Goal: Task Accomplishment & Management: Use online tool/utility

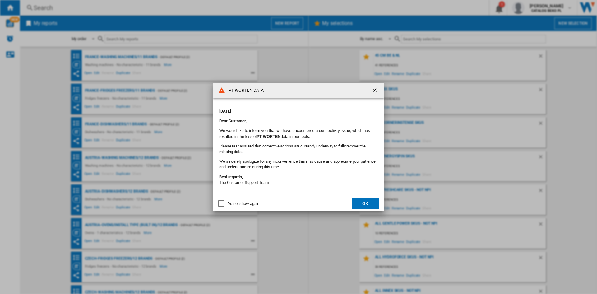
click at [259, 203] on div "Do not show again" at bounding box center [243, 204] width 32 height 6
click at [362, 203] on button "OK" at bounding box center [365, 203] width 27 height 11
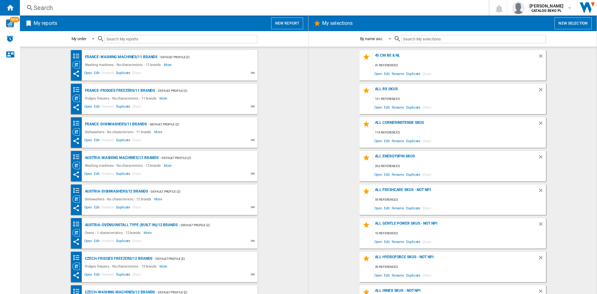
click at [313, 90] on md-content "45 cm be & NL 41 references Open Edit Rename Duplicate Share all bx skus 121 re…" at bounding box center [453, 170] width 288 height 247
click at [289, 19] on button "New report" at bounding box center [287, 23] width 32 height 12
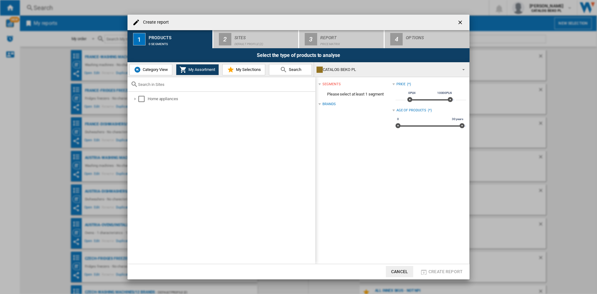
click at [150, 68] on span "Category View" at bounding box center [154, 69] width 27 height 5
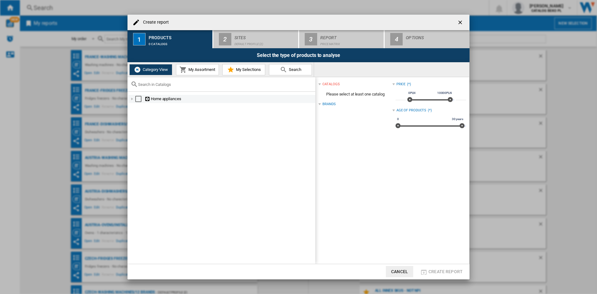
click at [133, 99] on div at bounding box center [132, 99] width 6 height 6
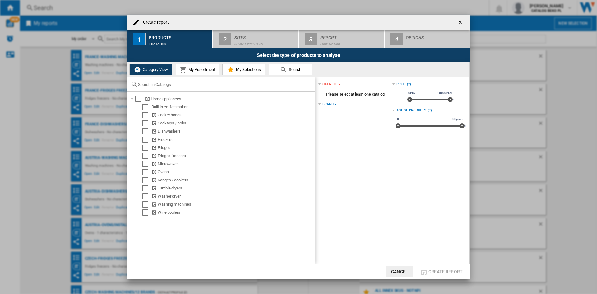
click at [243, 68] on span "My Selections" at bounding box center [248, 69] width 26 height 5
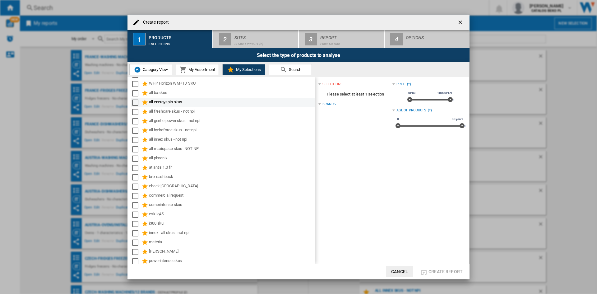
scroll to position [236, 0]
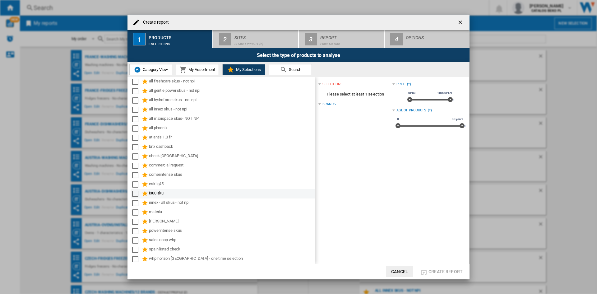
click at [156, 191] on div "i300 sku" at bounding box center [232, 193] width 166 height 7
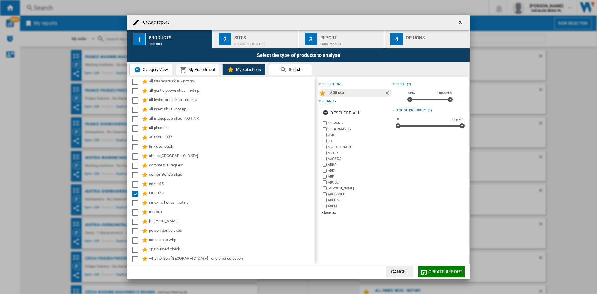
click at [249, 33] on div "Sites" at bounding box center [265, 36] width 61 height 7
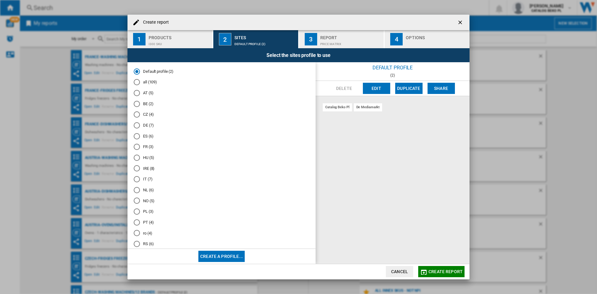
click at [147, 82] on md-radio-button "all (109)" at bounding box center [222, 82] width 176 height 6
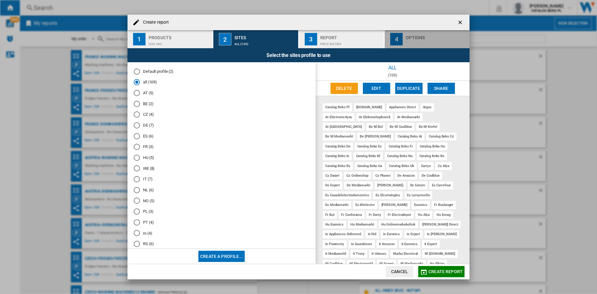
click at [408, 39] on div "Options" at bounding box center [436, 36] width 61 height 7
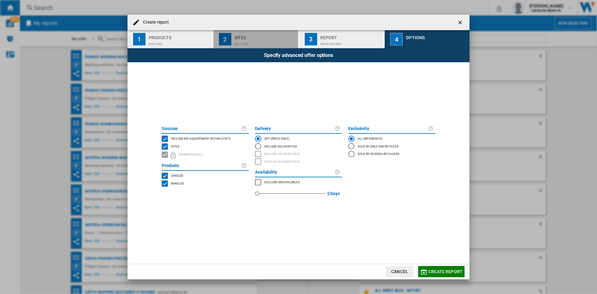
click at [269, 35] on div "Sites" at bounding box center [265, 36] width 61 height 7
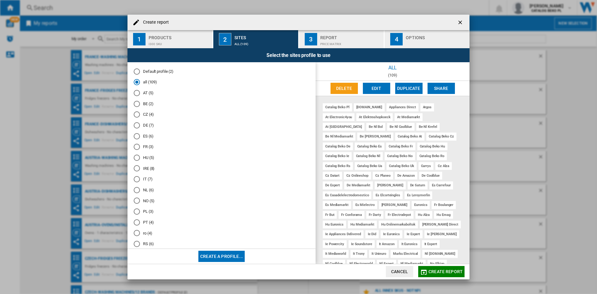
click at [149, 103] on md-radio-button "BE (2)" at bounding box center [222, 104] width 176 height 6
click at [381, 85] on button "Edit" at bounding box center [376, 88] width 27 height 11
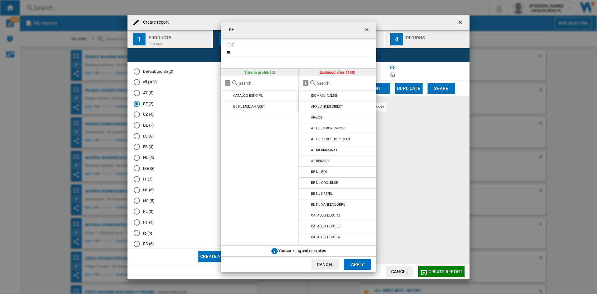
click at [322, 83] on input "text" at bounding box center [345, 83] width 57 height 5
type input "be"
click at [306, 96] on md-icon at bounding box center [305, 95] width 7 height 7
click at [306, 99] on md-icon at bounding box center [305, 95] width 7 height 7
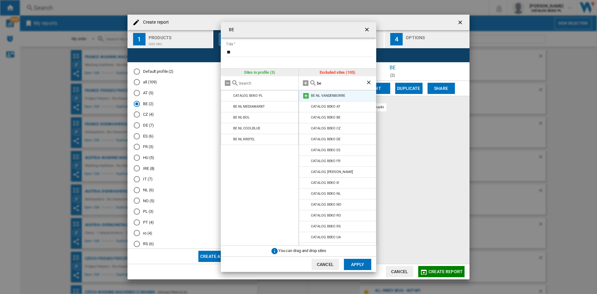
click at [306, 95] on md-icon at bounding box center [305, 95] width 7 height 7
click at [365, 264] on button "Apply" at bounding box center [357, 264] width 27 height 11
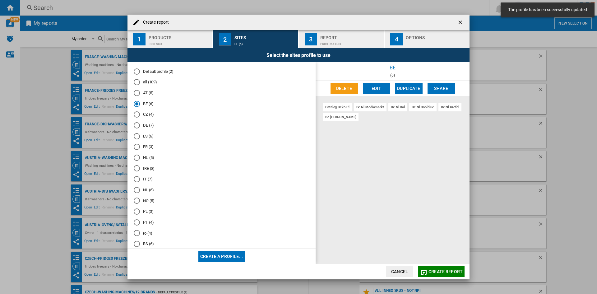
click at [147, 124] on md-radio-button "DE (7)" at bounding box center [222, 126] width 176 height 6
click at [371, 90] on button "Edit" at bounding box center [376, 88] width 27 height 11
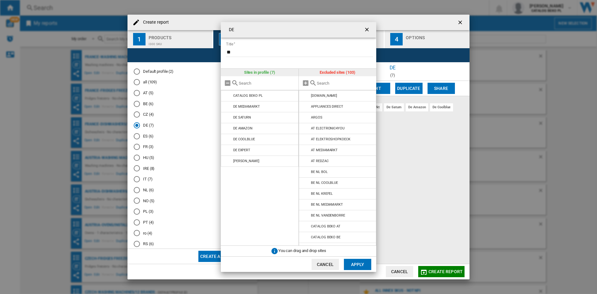
click at [326, 85] on input "{{::title}} {{::getI18NText('BUTTONS.CANCEL')}} ..." at bounding box center [345, 83] width 57 height 5
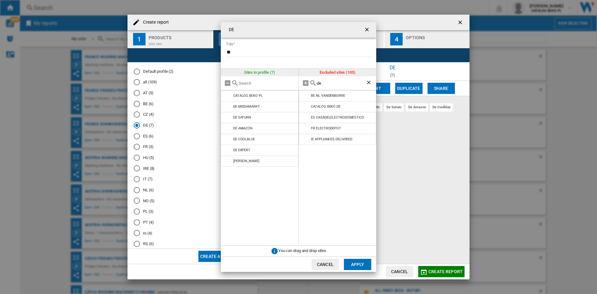
type input "de"
click at [322, 268] on button "Cancel" at bounding box center [325, 264] width 27 height 11
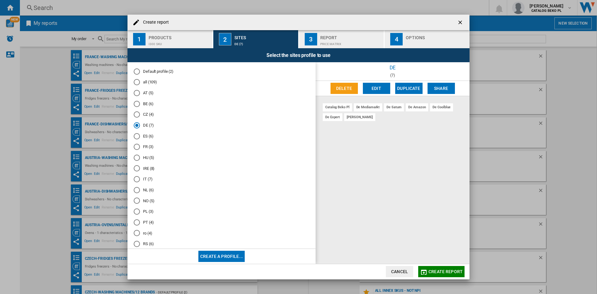
click at [145, 135] on md-radio-button "ES (6)" at bounding box center [222, 136] width 176 height 6
click at [373, 88] on button "Edit" at bounding box center [376, 88] width 27 height 11
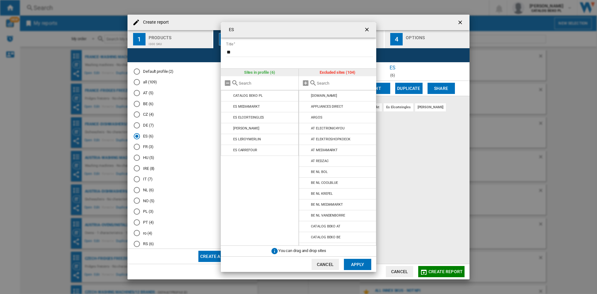
click at [348, 82] on input "{{::title}} {{::getI18NText('BUTTONS.CANCEL')}} ..." at bounding box center [345, 83] width 57 height 5
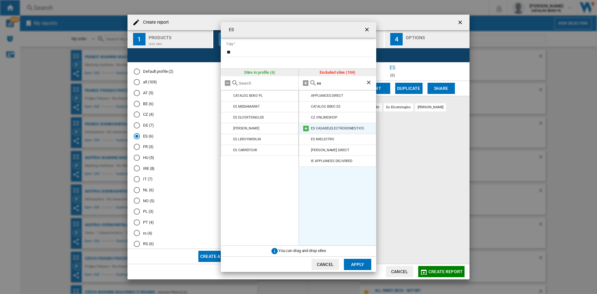
type input "es"
click at [306, 127] on md-icon "{{::title}} {{::getI18NText('BUTTONS.CANCEL')}} ..." at bounding box center [305, 128] width 7 height 7
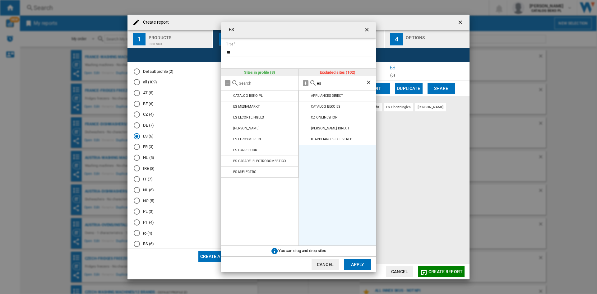
click at [353, 263] on button "Apply" at bounding box center [357, 264] width 27 height 11
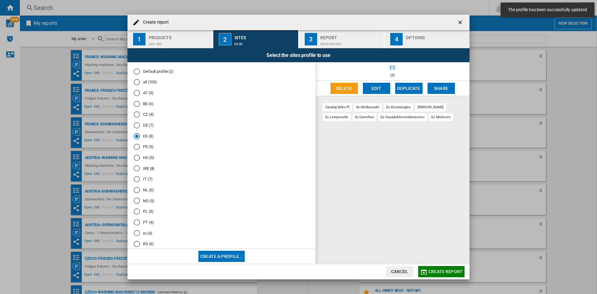
click at [150, 147] on md-radio-button "FR (3)" at bounding box center [222, 147] width 176 height 6
click at [376, 87] on button "Edit" at bounding box center [376, 88] width 27 height 11
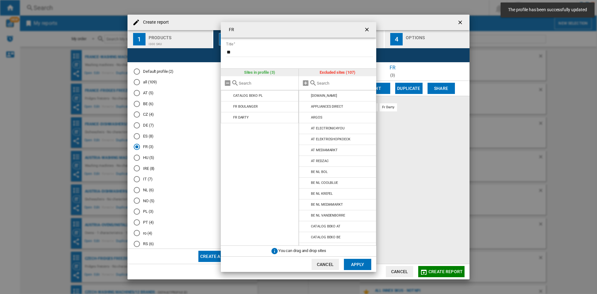
click at [333, 84] on input "{{::title}} {{::getI18NText('BUTTONS.CANCEL')}} ..." at bounding box center [345, 83] width 57 height 5
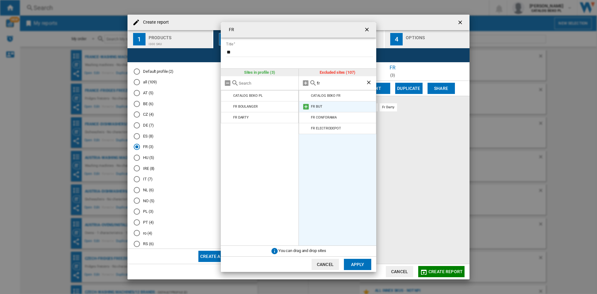
type input "fr"
click at [305, 106] on md-icon "{{::title}} {{::getI18NText('BUTTONS.CANCEL')}} ..." at bounding box center [305, 106] width 7 height 7
click at [305, 107] on md-icon "{{::title}} {{::getI18NText('BUTTONS.CANCEL')}} ..." at bounding box center [305, 106] width 7 height 7
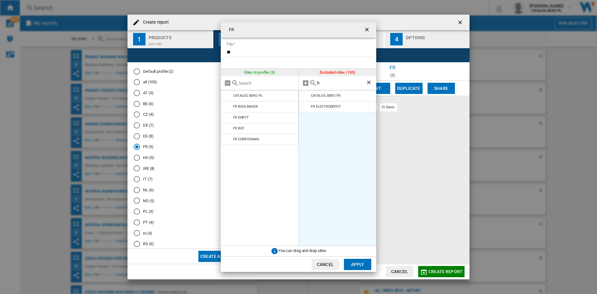
click at [305, 107] on md-icon "{{::title}} {{::getI18NText('BUTTONS.CANCEL')}} ..." at bounding box center [305, 106] width 7 height 7
click at [350, 266] on button "Apply" at bounding box center [357, 264] width 27 height 11
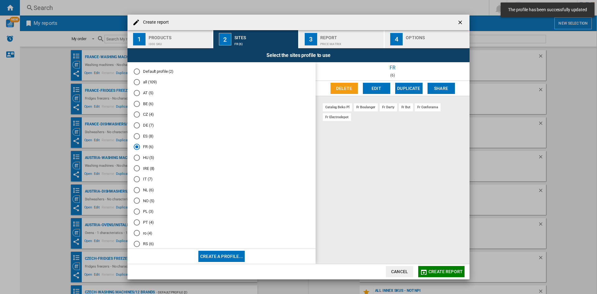
click at [143, 180] on md-radio-button "IT (7)" at bounding box center [222, 179] width 176 height 6
click at [146, 158] on md-radio-button "NL (6)" at bounding box center [222, 159] width 176 height 6
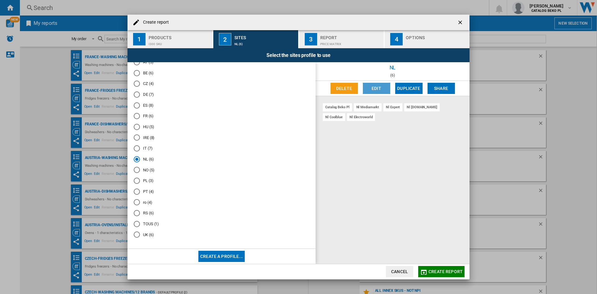
click at [369, 90] on button "Edit" at bounding box center [376, 88] width 27 height 11
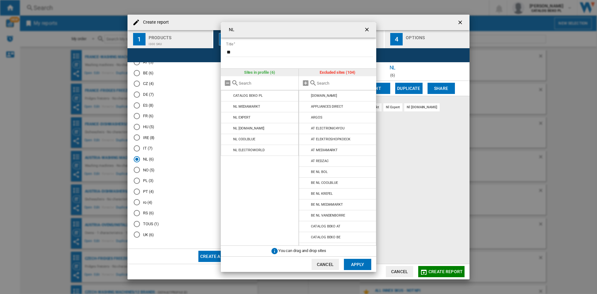
click at [330, 82] on input "{{::title}} {{::getI18NText('BUTTONS.CANCEL')}} ..." at bounding box center [345, 83] width 57 height 5
type input "nl"
click at [369, 29] on ng-md-icon "getI18NText('BUTTONS.CLOSE_DIALOG')" at bounding box center [367, 29] width 7 height 7
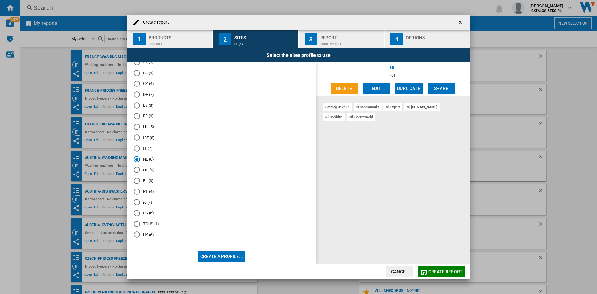
click at [143, 182] on md-radio-button "PL (3)" at bounding box center [222, 181] width 176 height 6
click at [370, 90] on button "Edit" at bounding box center [376, 88] width 27 height 11
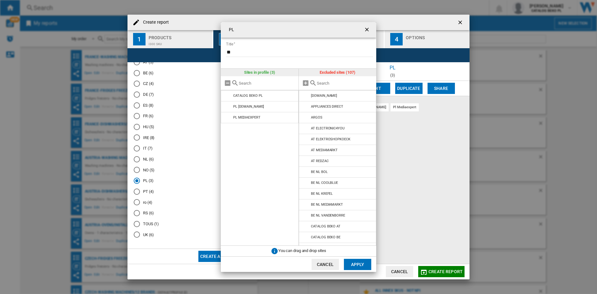
click at [319, 84] on input "{{::title}} {{::getI18NText('BUTTONS.CANCEL')}} ..." at bounding box center [345, 83] width 57 height 5
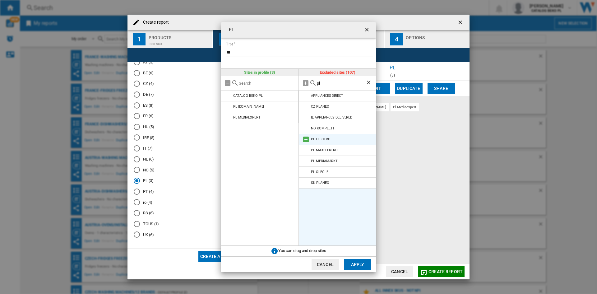
type input "pl"
click at [306, 139] on md-icon "{{::title}} {{::getI18NText('BUTTONS.CANCEL')}} ..." at bounding box center [305, 139] width 7 height 7
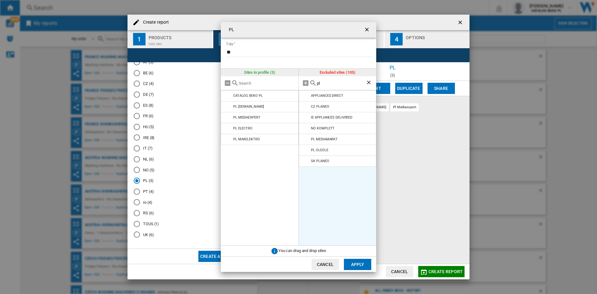
click at [306, 139] on md-icon "{{::title}} {{::getI18NText('BUTTONS.CANCEL')}} ..." at bounding box center [305, 139] width 7 height 7
click at [363, 270] on md-dialog-actions "Cancel Apply" at bounding box center [299, 264] width 156 height 16
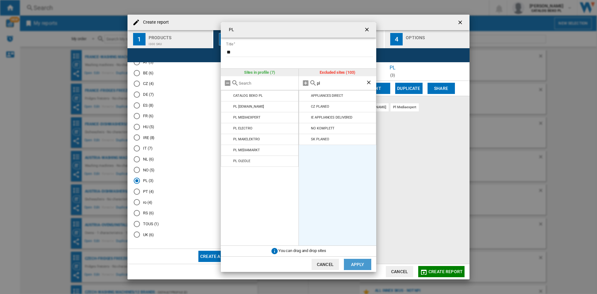
click at [363, 268] on button "Apply" at bounding box center [357, 264] width 27 height 11
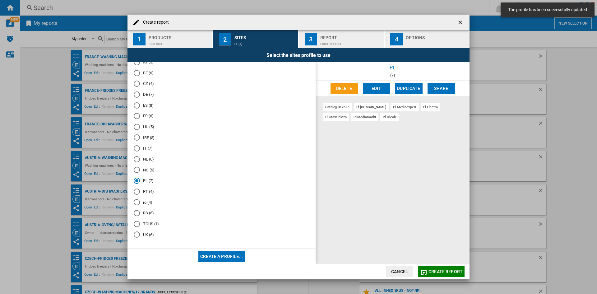
click at [148, 235] on md-radio-button "UK (6)" at bounding box center [222, 235] width 176 height 6
click at [385, 90] on button "Edit" at bounding box center [376, 88] width 27 height 11
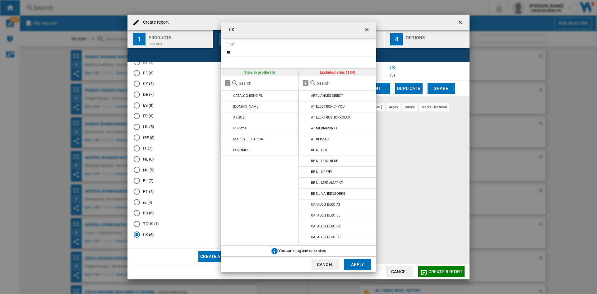
click at [336, 81] on input "{{::title}} {{::getI18NText('BUTTONS.CANCEL')}} ..." at bounding box center [345, 83] width 57 height 5
click at [305, 95] on md-icon "{{::title}} {{::getI18NText('BUTTONS.CANCEL')}} ..." at bounding box center [305, 95] width 7 height 7
click at [330, 80] on div "{{::title}} {{::getI18NText('BUTTONS.CANCEL')}} ..." at bounding box center [338, 83] width 78 height 14
click at [330, 82] on input "{{::title}} {{::getI18NText('BUTTONS.CANCEL')}} ..." at bounding box center [345, 83] width 57 height 5
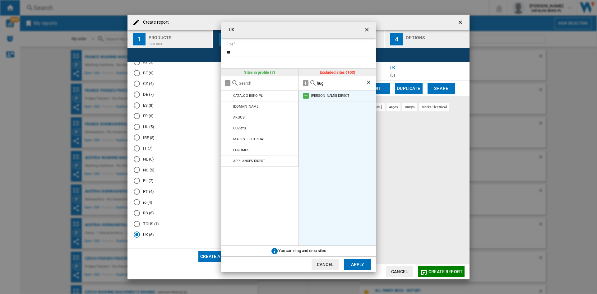
type input "hug"
click at [306, 95] on md-icon "{{::title}} {{::getI18NText('BUTTONS.CANCEL')}} ..." at bounding box center [305, 95] width 7 height 7
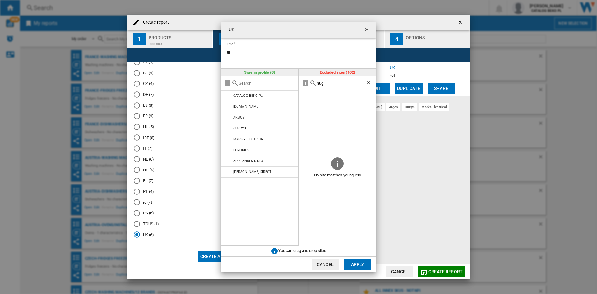
click at [370, 82] on ng-md-icon "Clear search" at bounding box center [369, 82] width 7 height 7
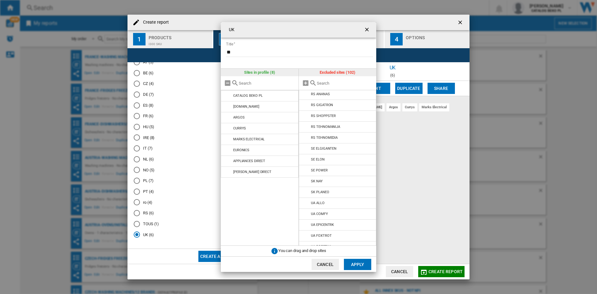
scroll to position [956, 0]
click at [372, 267] on md-dialog-actions "Cancel Apply" at bounding box center [299, 264] width 156 height 16
drag, startPoint x: 368, startPoint y: 262, endPoint x: 364, endPoint y: 265, distance: 4.7
click at [364, 265] on button "Apply" at bounding box center [357, 264] width 27 height 11
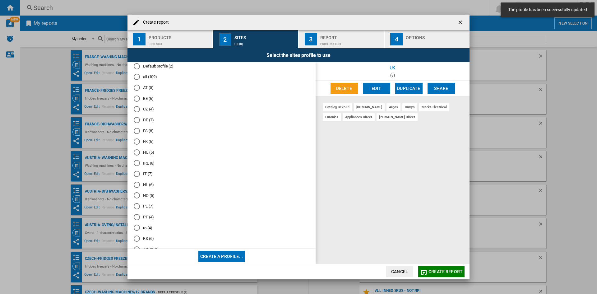
scroll to position [0, 0]
click at [146, 80] on md-radio-button "all (109)" at bounding box center [222, 82] width 176 height 6
click at [423, 39] on div "Options" at bounding box center [436, 36] width 61 height 7
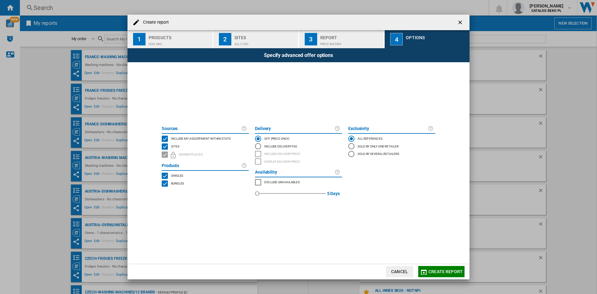
click at [220, 136] on span "Include my assortment within stats" at bounding box center [201, 138] width 60 height 4
click at [455, 275] on button "Create report" at bounding box center [441, 271] width 46 height 11
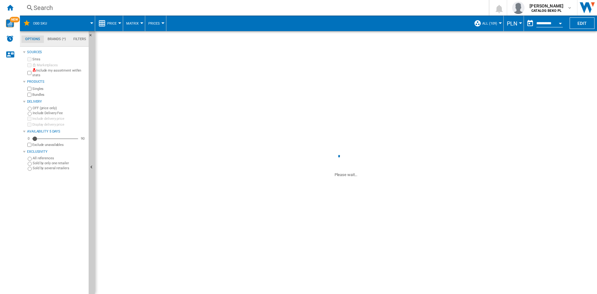
click at [511, 26] on span "PLN" at bounding box center [512, 23] width 11 height 7
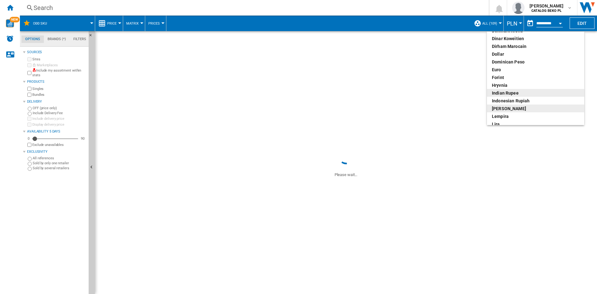
scroll to position [93, 0]
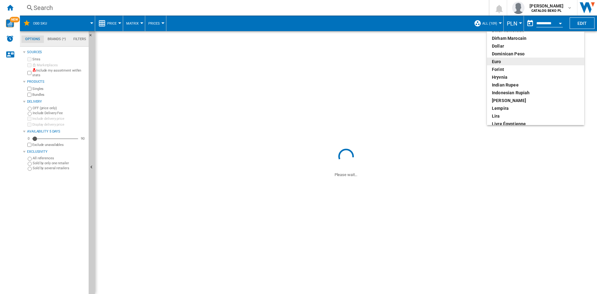
click at [500, 61] on div "euro" at bounding box center [535, 61] width 87 height 6
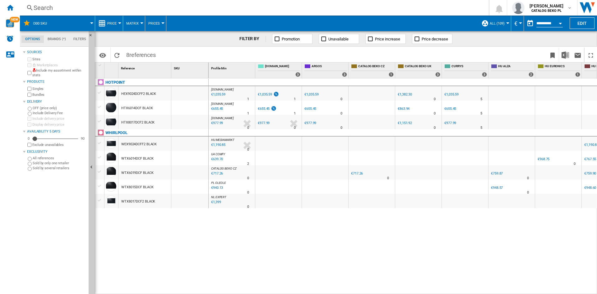
click at [113, 25] on span "Price" at bounding box center [111, 23] width 9 height 4
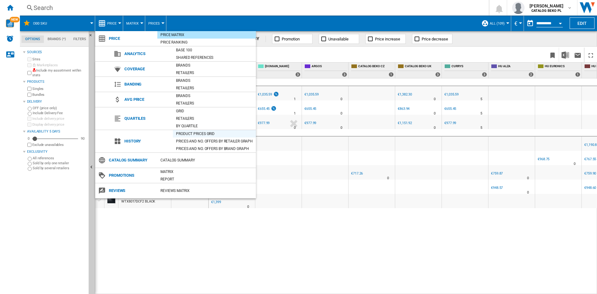
click at [192, 133] on div "Product prices grid" at bounding box center [214, 134] width 83 height 6
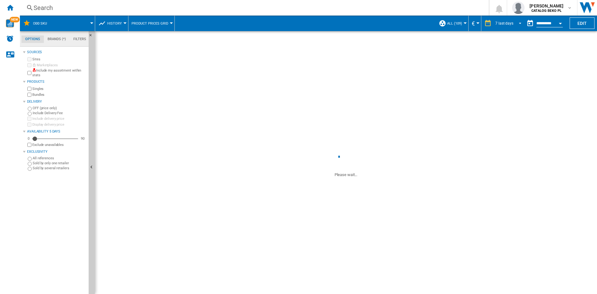
click at [500, 23] on div "7 last days" at bounding box center [505, 23] width 18 height 4
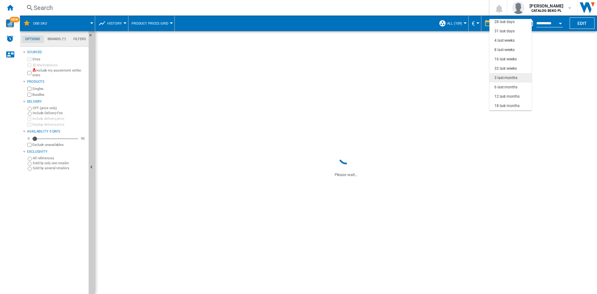
scroll to position [8, 0]
click at [502, 64] on div "31 last days" at bounding box center [505, 62] width 20 height 5
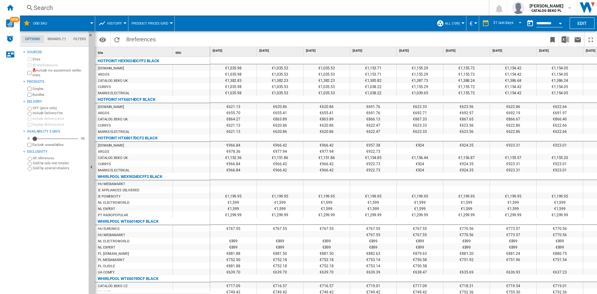
click at [121, 19] on button "History" at bounding box center [116, 24] width 18 height 16
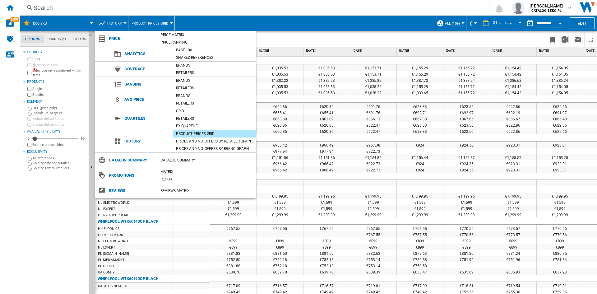
click at [416, 34] on md-backdrop at bounding box center [298, 147] width 597 height 294
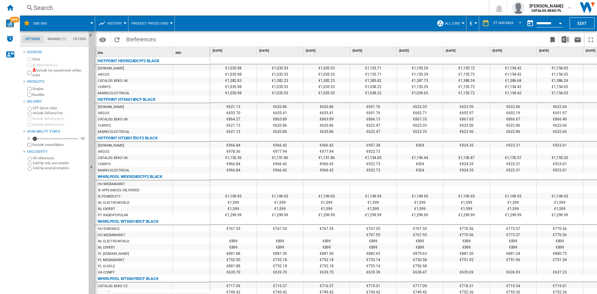
scroll to position [31, 0]
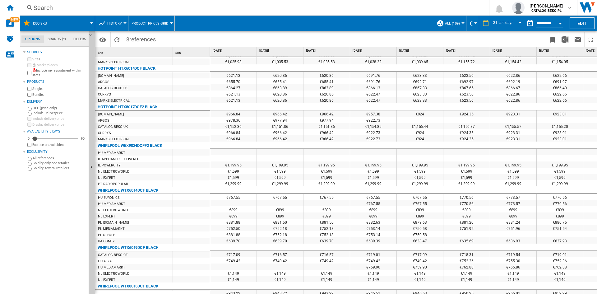
click at [124, 238] on div "UA COMFY" at bounding box center [133, 241] width 77 height 6
click at [46, 234] on div "Sources Sites Marketplaces Include my assortment within stats Products Singles …" at bounding box center [54, 171] width 63 height 246
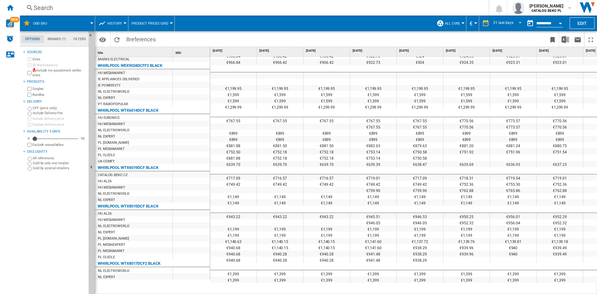
scroll to position [0, 0]
